Goal: Book appointment/travel/reservation

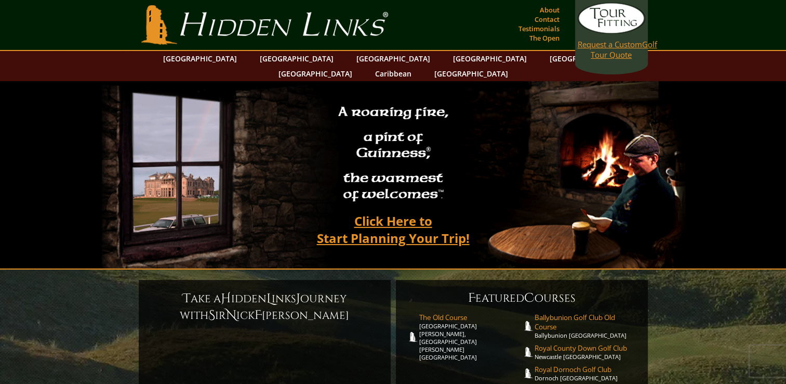
click at [601, 53] on link "Request a Custom Golf Tour Quote" at bounding box center [612, 31] width 68 height 57
click at [358, 66] on link "[GEOGRAPHIC_DATA]" at bounding box center [315, 73] width 84 height 15
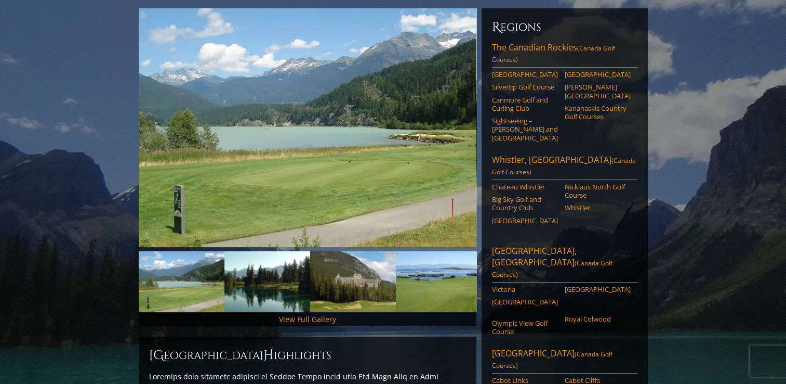
scroll to position [125, 0]
